Goal: Transaction & Acquisition: Purchase product/service

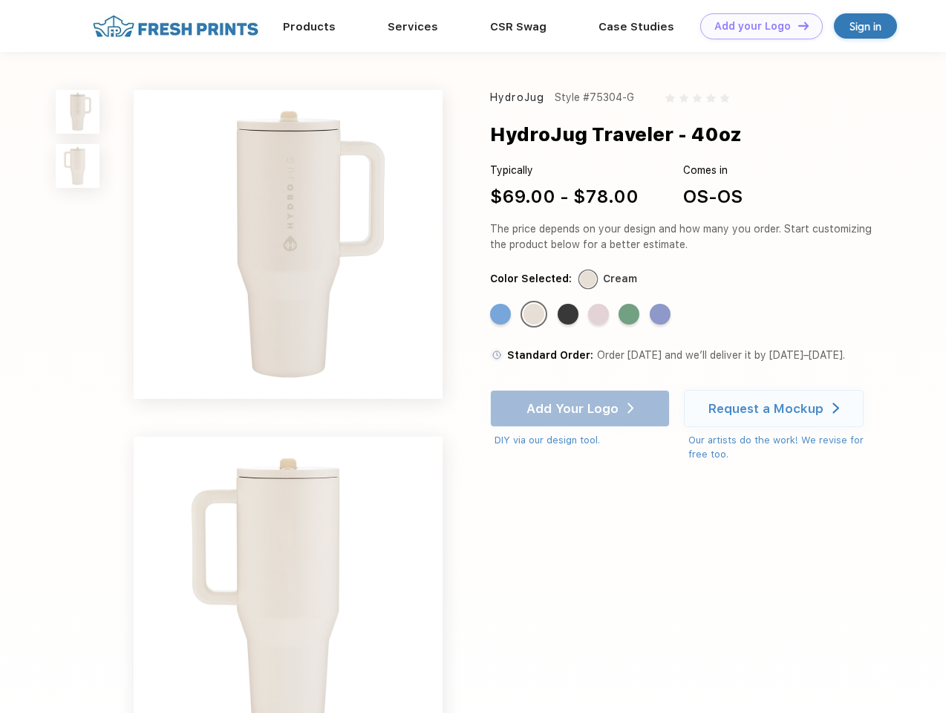
click at [756, 26] on link "Add your Logo Design Tool" at bounding box center [761, 26] width 123 height 26
click at [0, 0] on div "Design Tool" at bounding box center [0, 0] width 0 height 0
click at [797, 25] on link "Add your Logo Design Tool" at bounding box center [761, 26] width 123 height 26
click at [78, 111] on img at bounding box center [78, 112] width 44 height 44
click at [78, 166] on img at bounding box center [78, 166] width 44 height 44
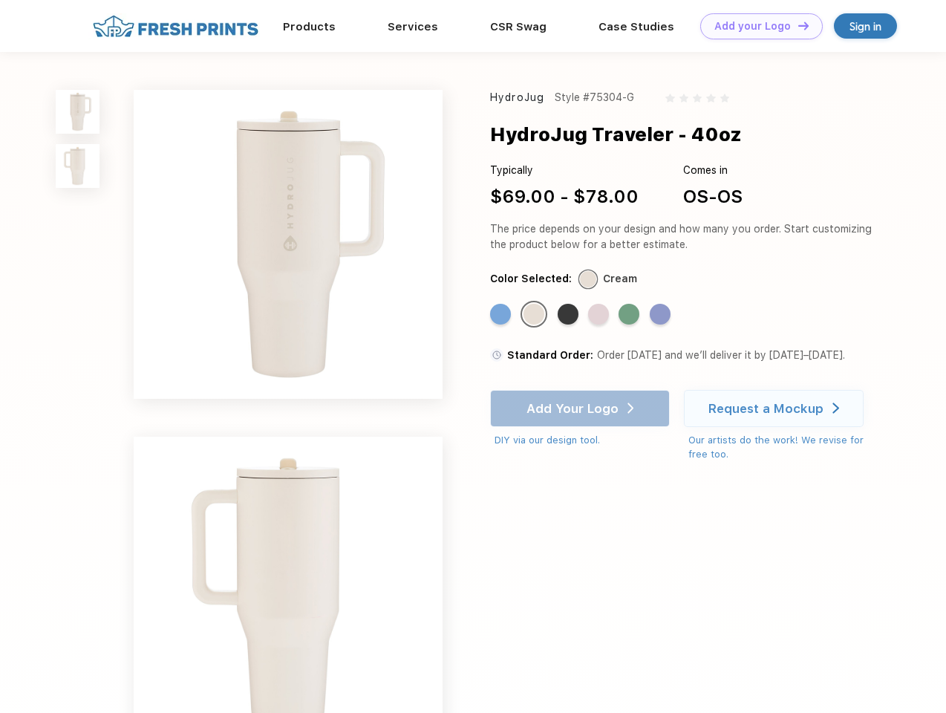
click at [502, 315] on div "Standard Color" at bounding box center [500, 314] width 21 height 21
click at [535, 315] on div "Standard Color" at bounding box center [533, 314] width 21 height 21
click at [570, 315] on div "Standard Color" at bounding box center [568, 314] width 21 height 21
click at [600, 315] on div "Standard Color" at bounding box center [598, 314] width 21 height 21
click at [630, 315] on div "Standard Color" at bounding box center [629, 314] width 21 height 21
